Goal: Task Accomplishment & Management: Complete application form

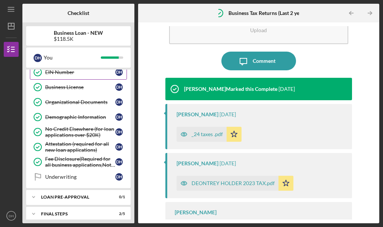
scroll to position [211, 0]
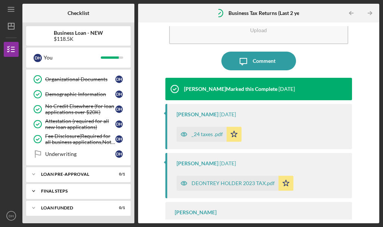
click at [74, 191] on div "FINAL STEPS" at bounding box center [81, 191] width 80 height 4
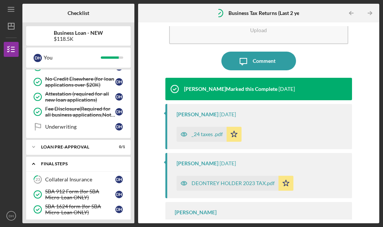
scroll to position [239, 0]
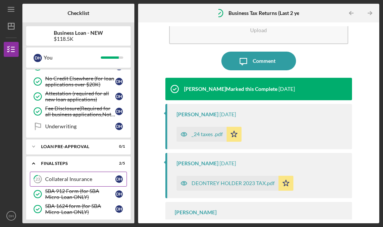
click at [76, 182] on div "Collateral Insurance" at bounding box center [80, 179] width 70 height 6
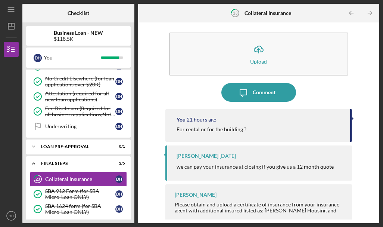
scroll to position [7, 0]
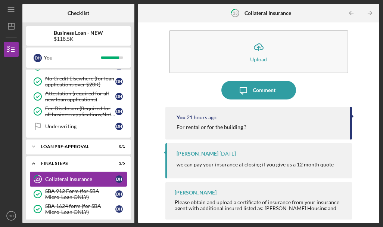
click at [114, 176] on div "Collateral Insurance" at bounding box center [80, 179] width 70 height 6
click at [240, 203] on div "Please obtain and upload a certificate of insurance from your insurance agent w…" at bounding box center [260, 211] width 170 height 24
click at [193, 191] on div "[PERSON_NAME]" at bounding box center [196, 192] width 42 height 6
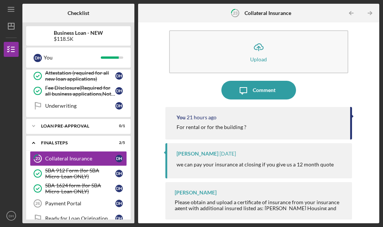
scroll to position [290, 0]
